Goal: Task Accomplishment & Management: Use online tool/utility

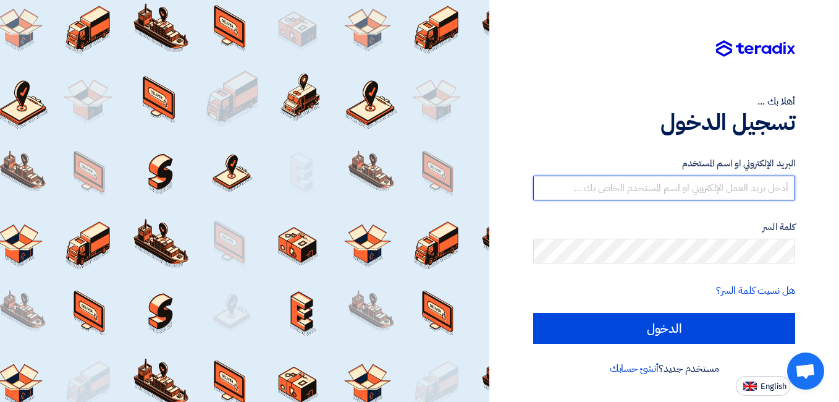
click at [667, 184] on input "text" at bounding box center [664, 187] width 262 height 25
click at [666, 184] on input "text" at bounding box center [664, 187] width 262 height 25
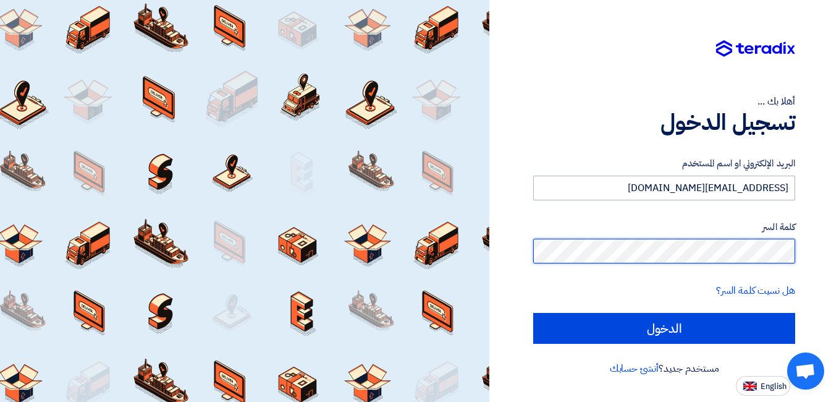
click at [533, 313] on input "الدخول" at bounding box center [664, 328] width 262 height 31
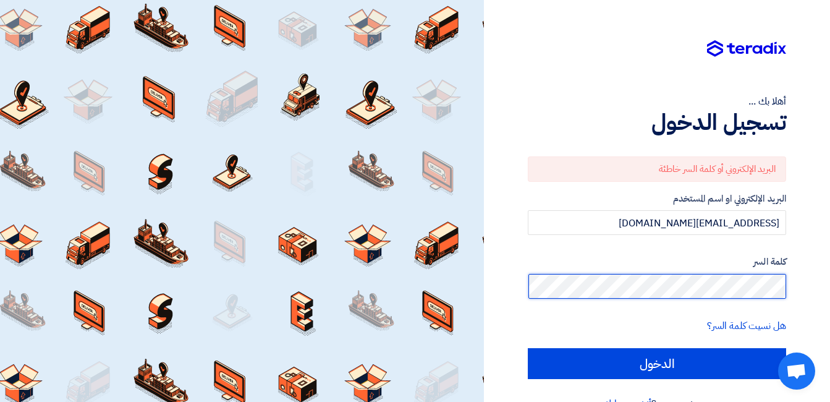
click at [800, 286] on div "أهلا بك ... تسجيل الدخول البريد الإلكتروني أو كلمة السر خاطئة البريد الإلكتروني…" at bounding box center [656, 215] width 327 height 431
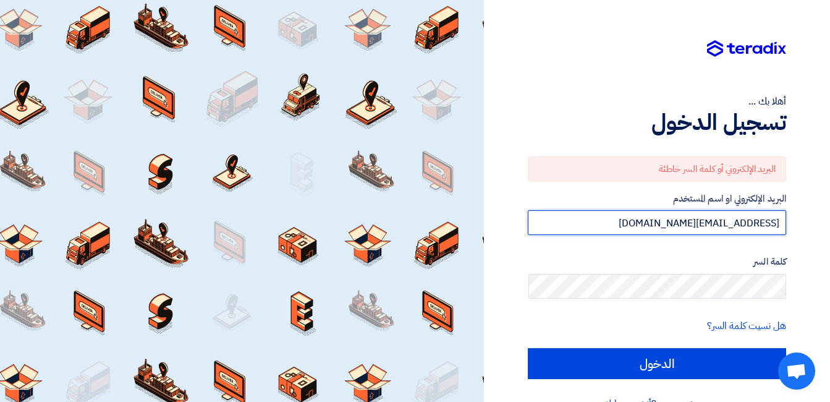
click at [665, 227] on input "[EMAIL_ADDRESS][DOMAIN_NAME]" at bounding box center [657, 222] width 258 height 25
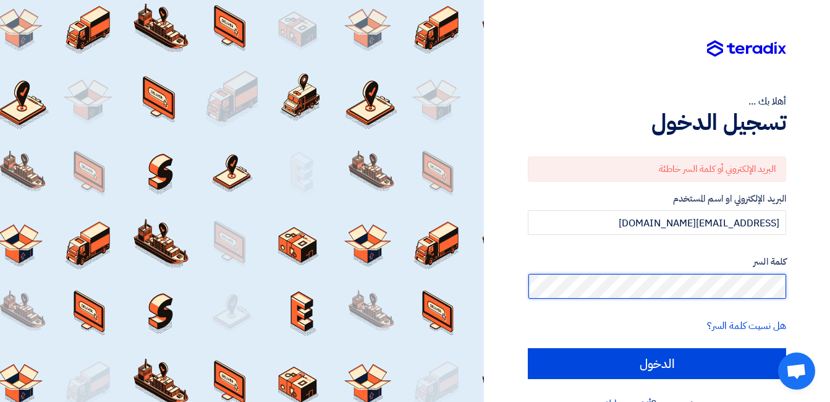
click at [528, 348] on input "الدخول" at bounding box center [657, 363] width 258 height 31
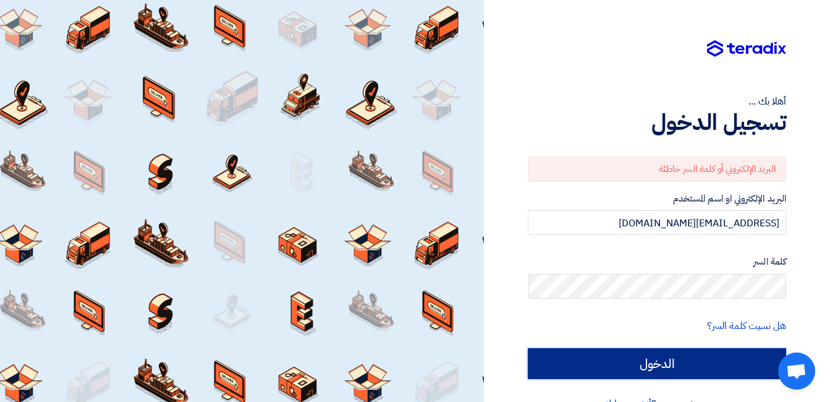
click at [641, 362] on input "الدخول" at bounding box center [657, 363] width 258 height 31
click at [642, 362] on input "الدخول" at bounding box center [657, 363] width 258 height 31
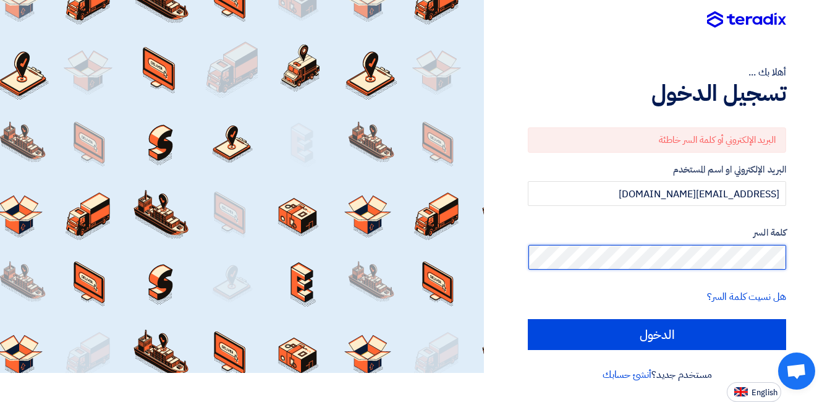
click at [788, 256] on div "أهلا بك ... تسجيل الدخول البريد الإلكتروني أو كلمة السر خاطئة البريد الإلكتروني…" at bounding box center [656, 186] width 327 height 431
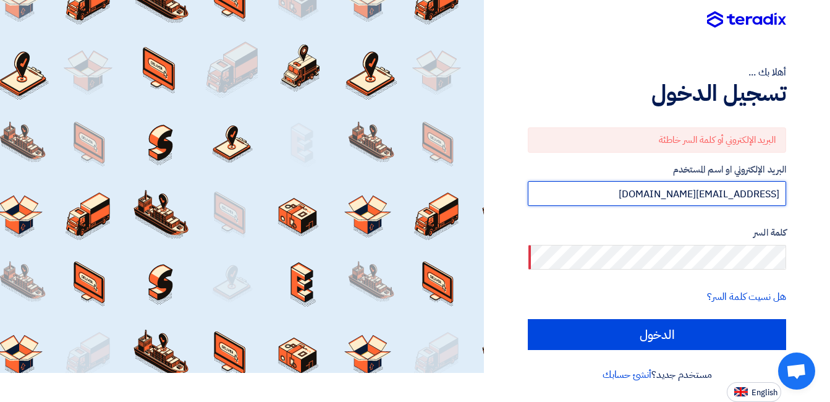
click at [673, 196] on input "[EMAIL_ADDRESS][DOMAIN_NAME]" at bounding box center [657, 193] width 258 height 25
type input "[EMAIL_ADDRESS][DOMAIN_NAME]"
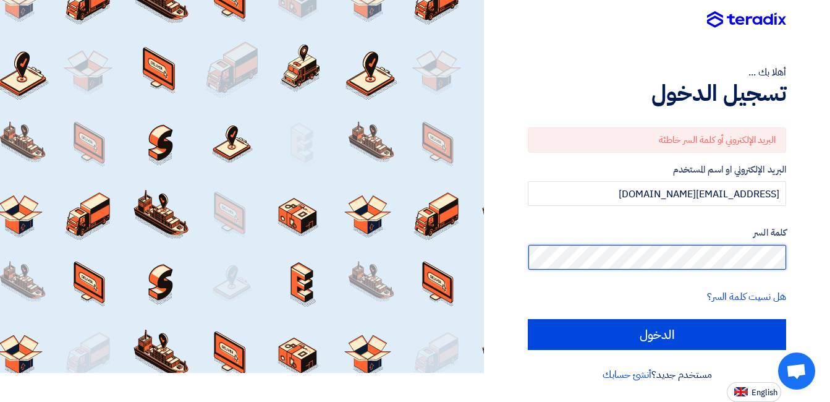
click at [528, 319] on input "الدخول" at bounding box center [657, 334] width 258 height 31
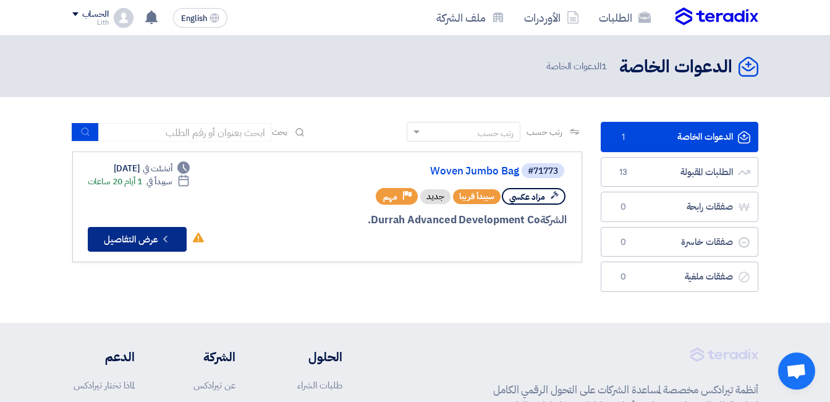
click at [155, 242] on button "Check details عرض التفاصيل" at bounding box center [137, 239] width 99 height 25
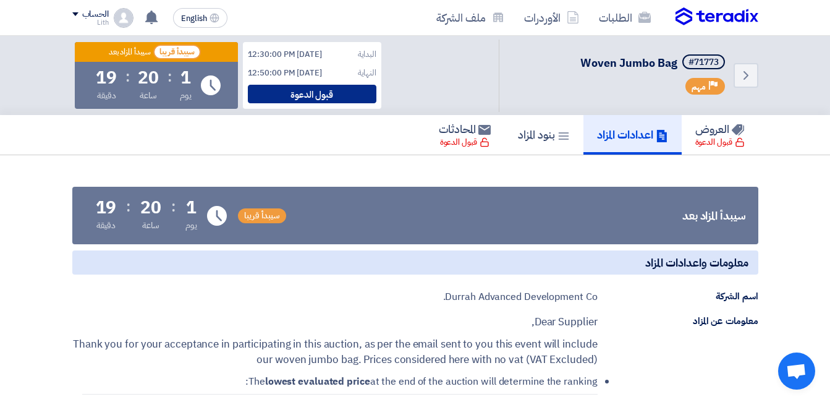
click at [329, 96] on div "قبول الدعوة" at bounding box center [312, 94] width 128 height 19
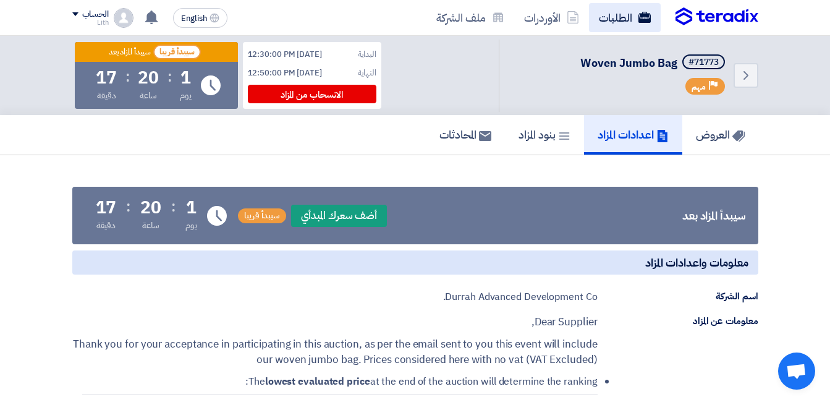
click at [613, 17] on link "الطلبات" at bounding box center [625, 17] width 72 height 29
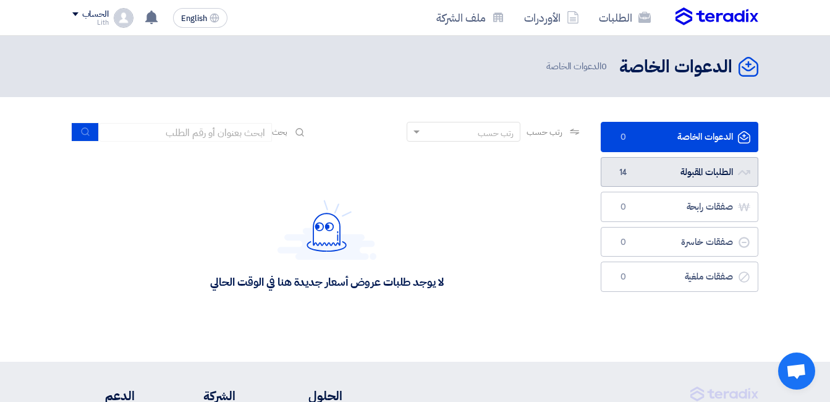
click at [678, 168] on link "الطلبات المقبولة الطلبات المقبولة 14" at bounding box center [679, 172] width 158 height 30
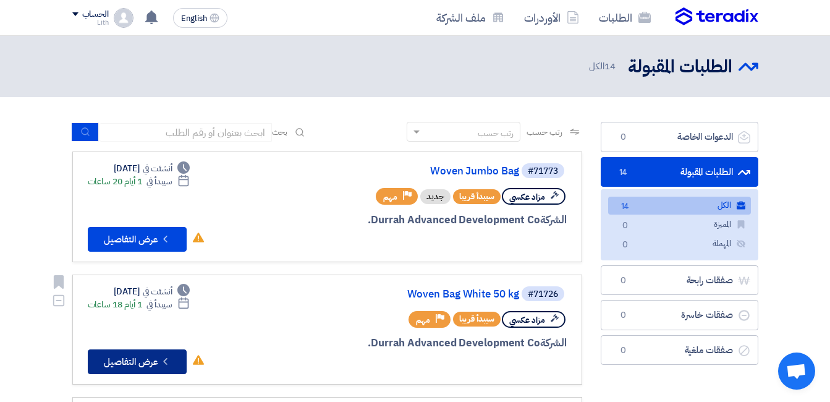
click at [118, 356] on button "Check details عرض التفاصيل" at bounding box center [137, 361] width 99 height 25
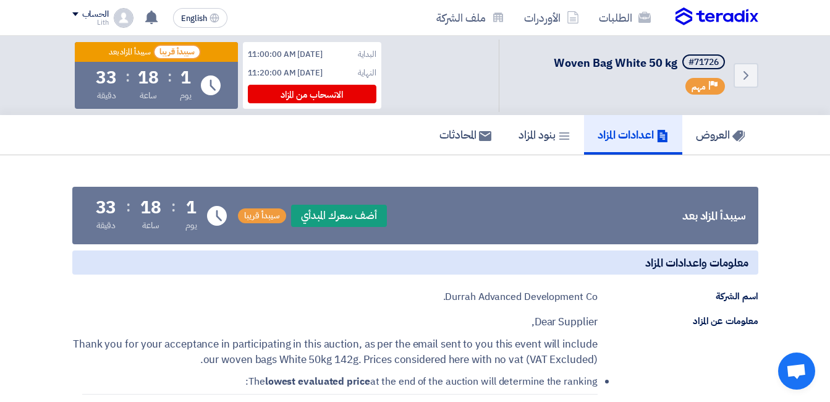
click at [280, 315] on p "Dear Supplier," at bounding box center [334, 322] width 525 height 16
